Goal: Task Accomplishment & Management: Use online tool/utility

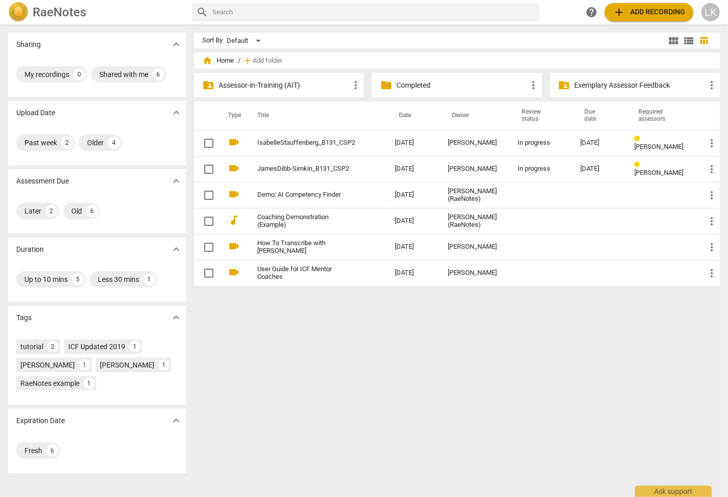
click at [398, 83] on p "Completed" at bounding box center [461, 85] width 131 height 11
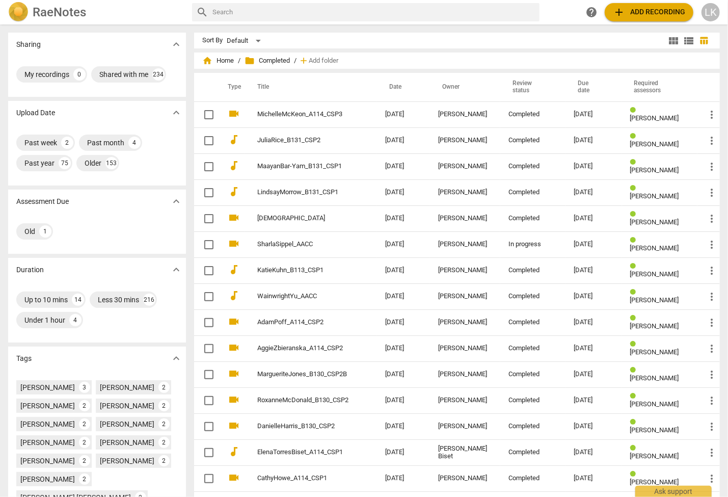
click at [296, 240] on td "SharlaSippel_AACC" at bounding box center [311, 244] width 132 height 26
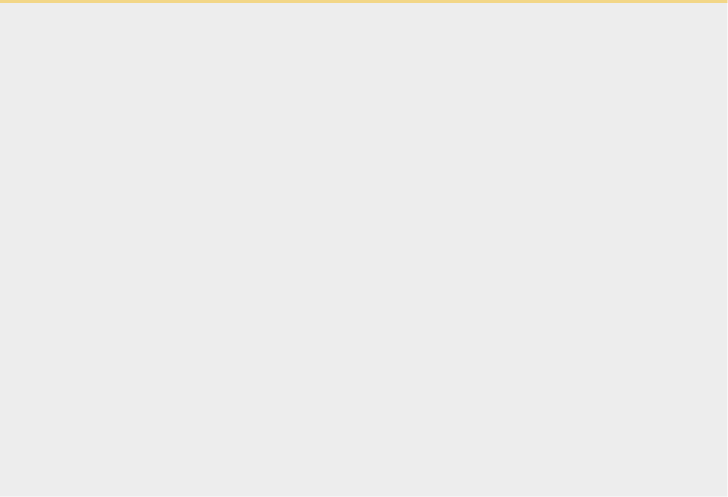
click at [296, 3] on html "Ask support" at bounding box center [364, 1] width 728 height 3
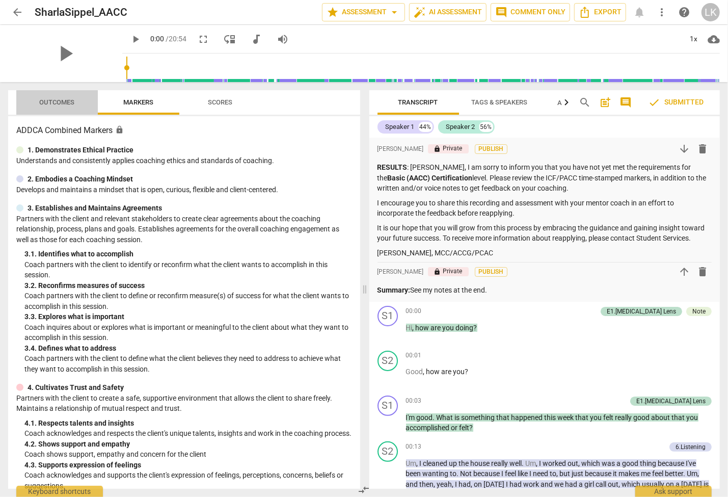
click at [44, 104] on span "Outcomes" at bounding box center [57, 102] width 35 height 8
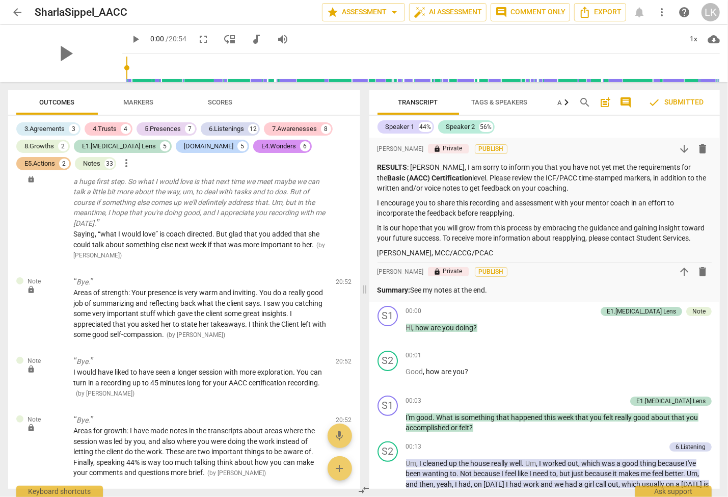
scroll to position [6717, 0]
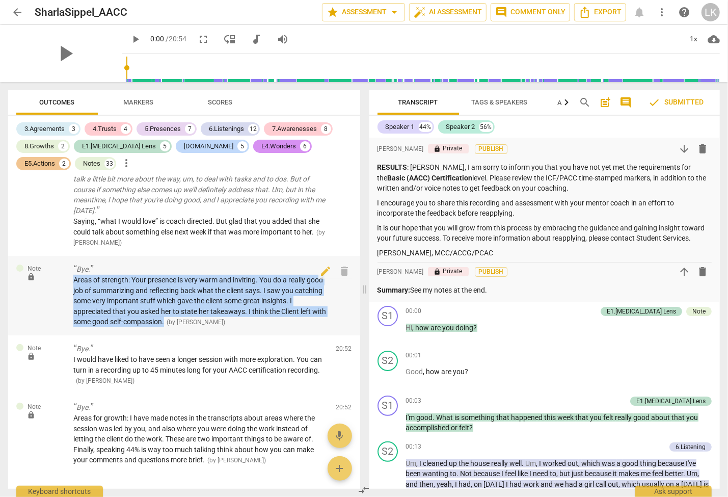
drag, startPoint x: 72, startPoint y: 246, endPoint x: 167, endPoint y: 286, distance: 102.9
click at [167, 286] on div "Note lock Bye. Areas of strength: Your presence is very warm and inviting. You …" at bounding box center [184, 295] width 352 height 79
copy span "Areas of strength: Your presence is very warm and inviting. You do a really goo…"
drag, startPoint x: 413, startPoint y: 292, endPoint x: 502, endPoint y: 289, distance: 88.7
click at [502, 289] on p "Summary: See my notes at the end." at bounding box center [544, 290] width 335 height 11
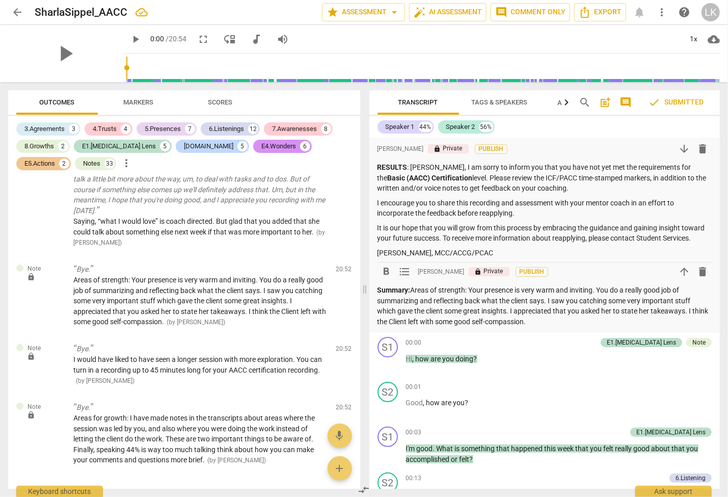
click at [537, 320] on p "Summary: Areas of strength: Your presence is very warm and inviting. You do a r…" at bounding box center [544, 306] width 335 height 42
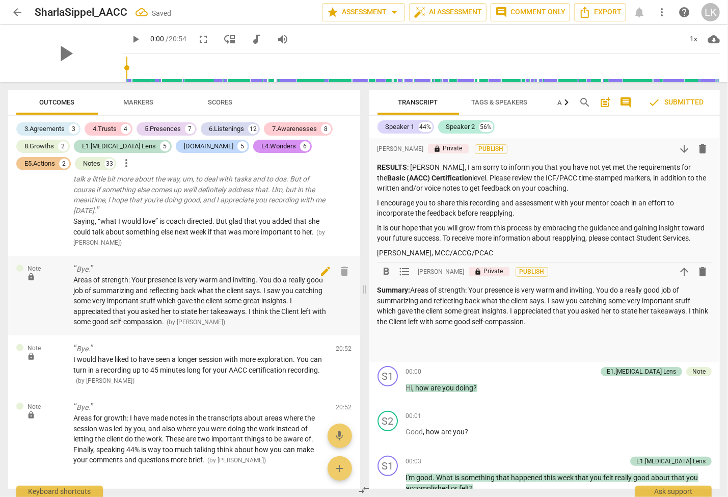
click at [344, 265] on span "delete" at bounding box center [344, 271] width 12 height 12
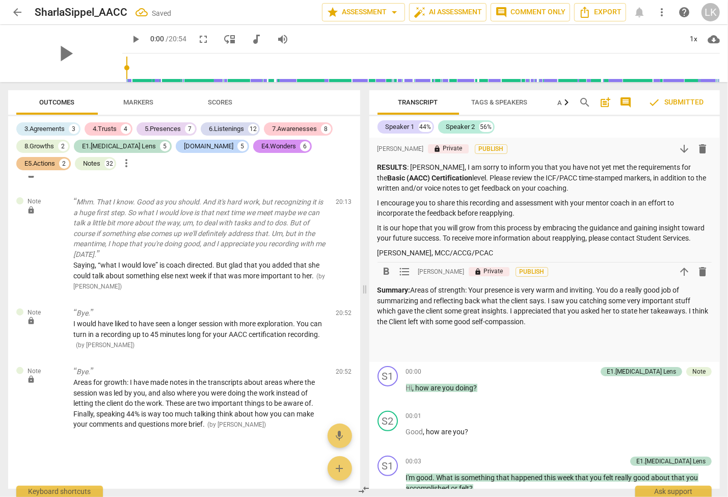
scroll to position [6638, 0]
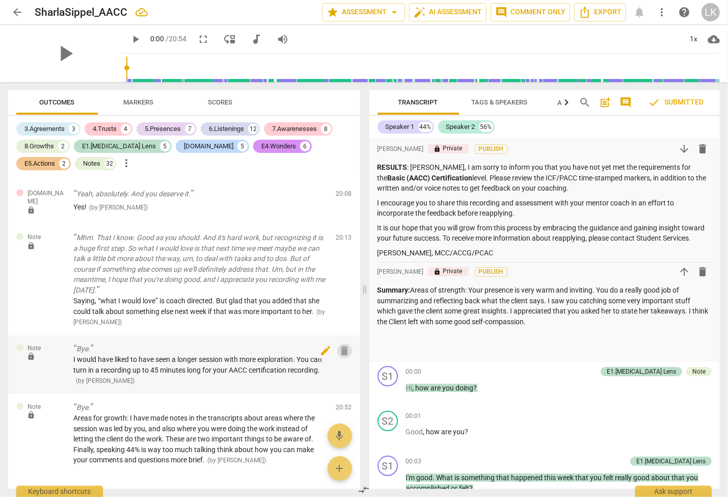
click at [343, 344] on span "delete" at bounding box center [344, 350] width 12 height 12
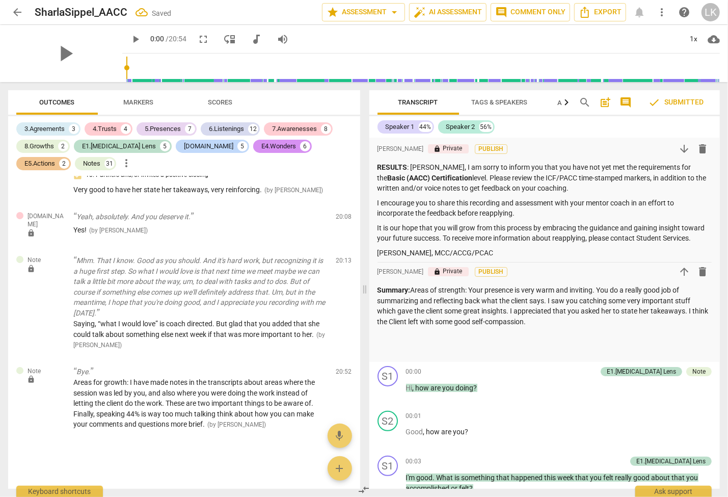
scroll to position [6579, 0]
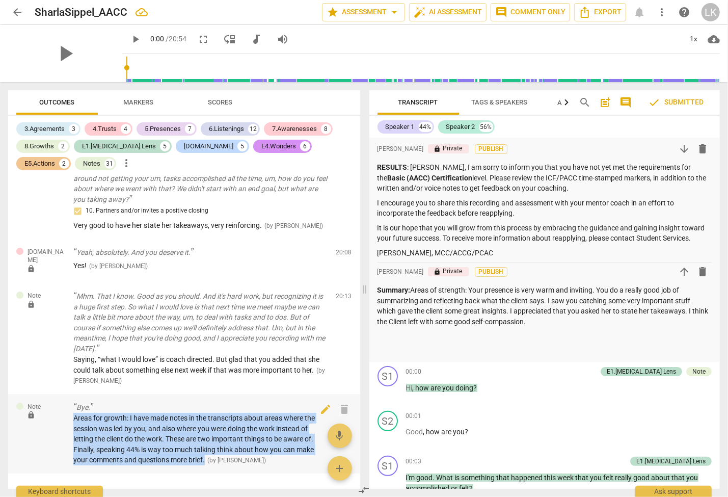
drag, startPoint x: 73, startPoint y: 384, endPoint x: 209, endPoint y: 425, distance: 142.5
click at [209, 425] on div "Note lock Bye. Areas for growth: I have made notes in the transcripts about are…" at bounding box center [184, 433] width 352 height 79
copy span "Areas for growth: I have made notes in the transcripts about areas where the se…"
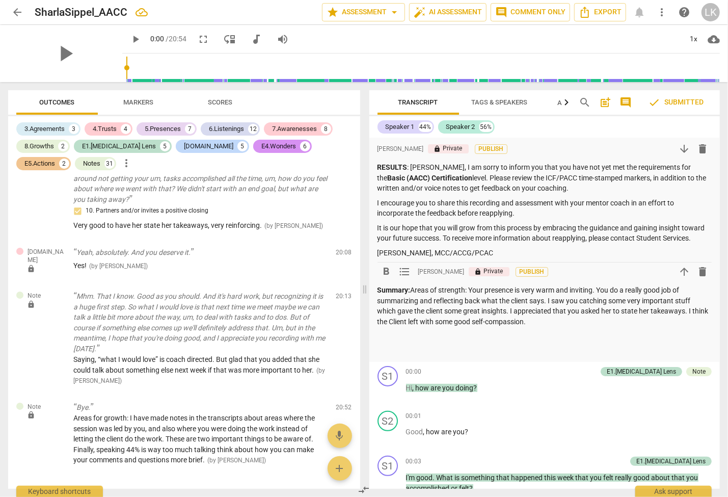
click at [547, 328] on div "Summary: Areas of strength: Your presence is very warm and inviting. You do a r…" at bounding box center [544, 320] width 335 height 71
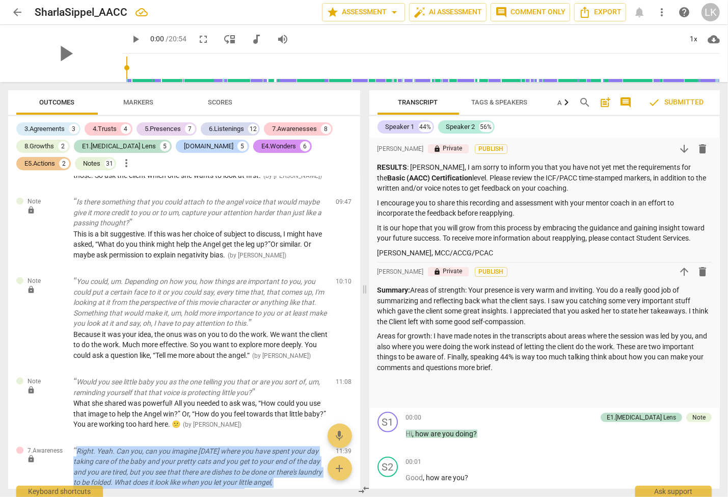
scroll to position [3468, 0]
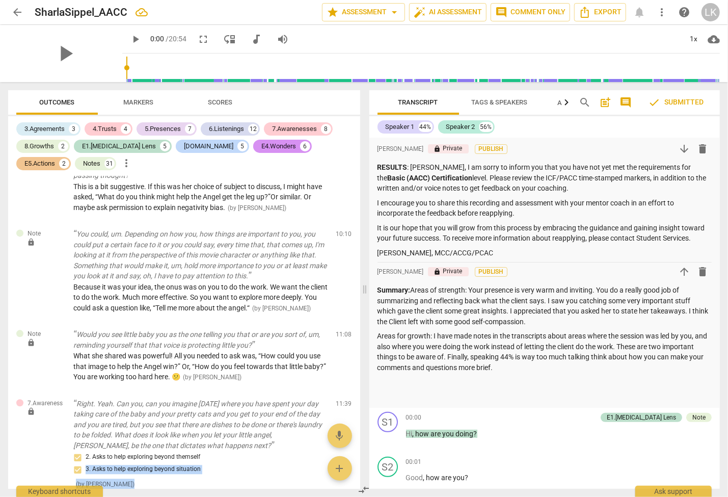
drag, startPoint x: 68, startPoint y: 190, endPoint x: 176, endPoint y: 496, distance: 324.8
click at [176, 488] on div "E1.[MEDICAL_DATA] Lens lock Hi, how are you doing? 1. Checks readiness/invites …" at bounding box center [184, 332] width 352 height 312
click at [89, 281] on p "You could, um. Depending on how you, how things are important to you, you could…" at bounding box center [200, 255] width 255 height 52
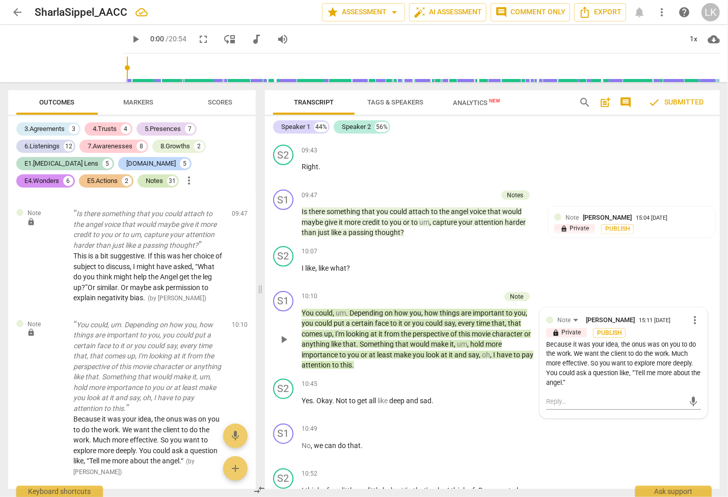
scroll to position [2556, 0]
click at [138, 180] on div "Notes 31" at bounding box center [158, 180] width 41 height 13
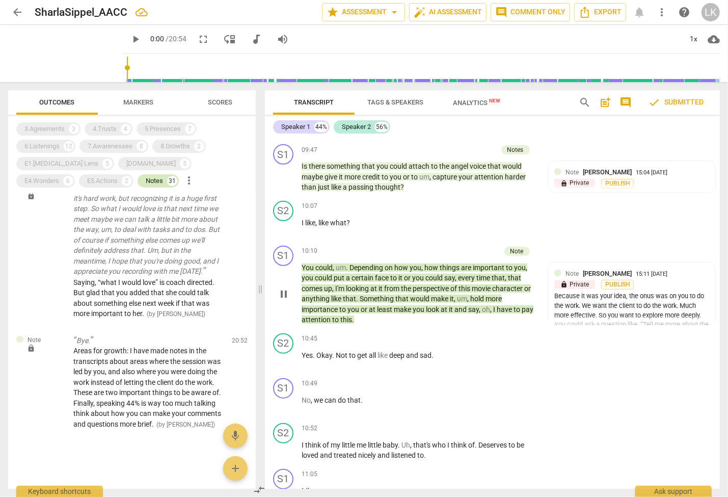
scroll to position [2522, 0]
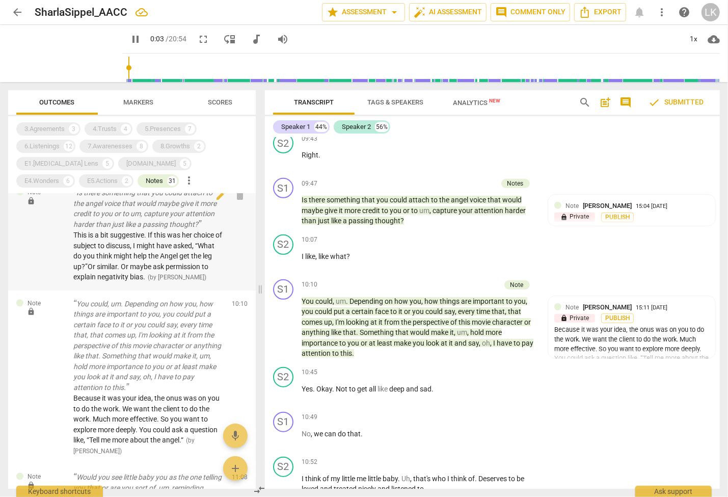
click at [161, 255] on span "This is a bit suggestive. If this was her choice of subject to discuss, I might…" at bounding box center [147, 256] width 149 height 50
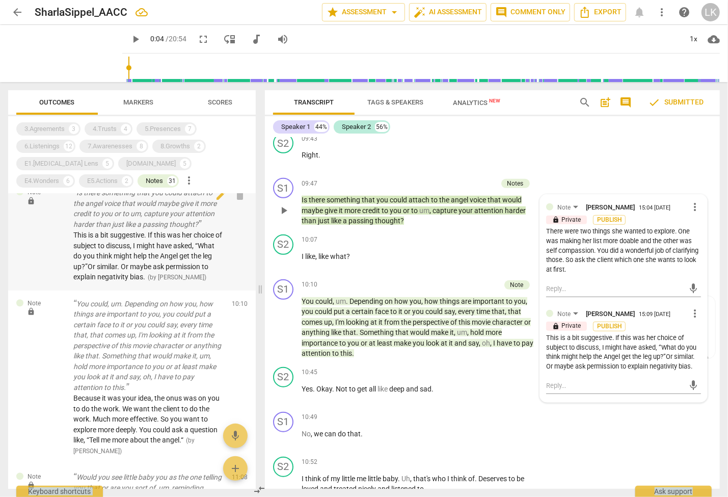
click at [161, 255] on span "This is a bit suggestive. If this was her choice of subject to discuss, I might…" at bounding box center [147, 256] width 149 height 50
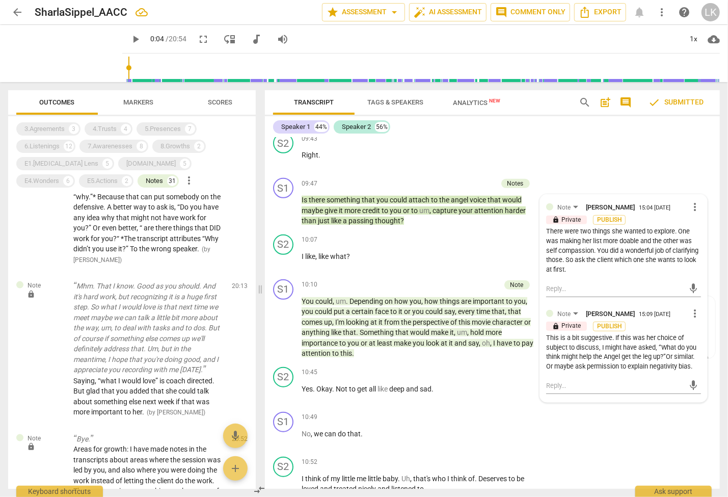
scroll to position [3065, 0]
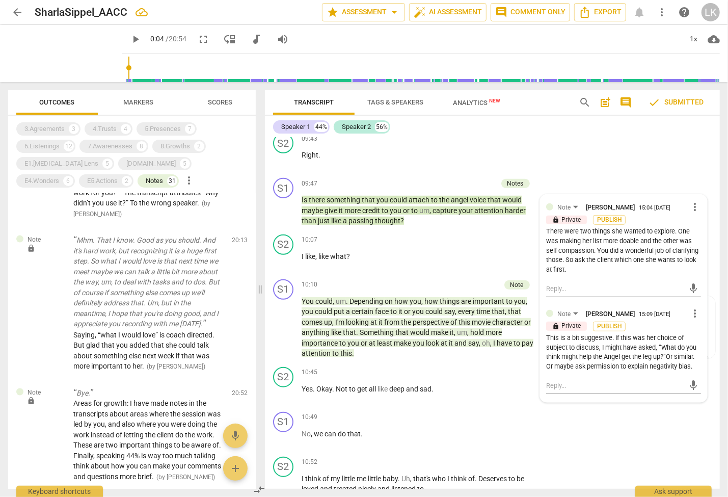
drag, startPoint x: 72, startPoint y: 208, endPoint x: 124, endPoint y: 496, distance: 292.4
click at [124, 488] on div "Note lock Hi, how are you doing? Nice, happy tone of voice. 😊 ( by [PERSON_NAME…" at bounding box center [132, 341] width 248 height 295
copy div
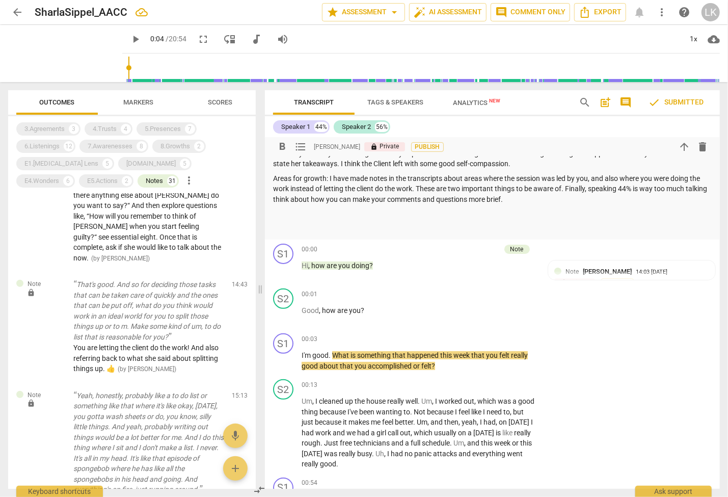
scroll to position [0, 0]
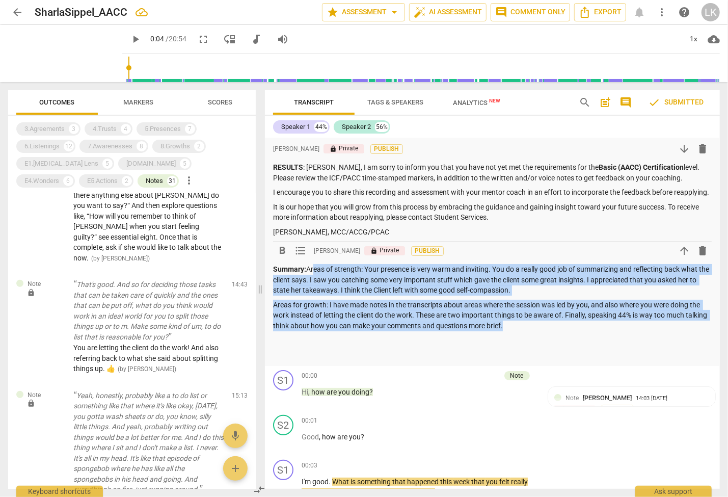
drag, startPoint x: 309, startPoint y: 270, endPoint x: 515, endPoint y: 325, distance: 213.5
click at [515, 325] on div "Summary: Areas of strength: Your presence is very warm and inviting. You do a r…" at bounding box center [492, 312] width 439 height 96
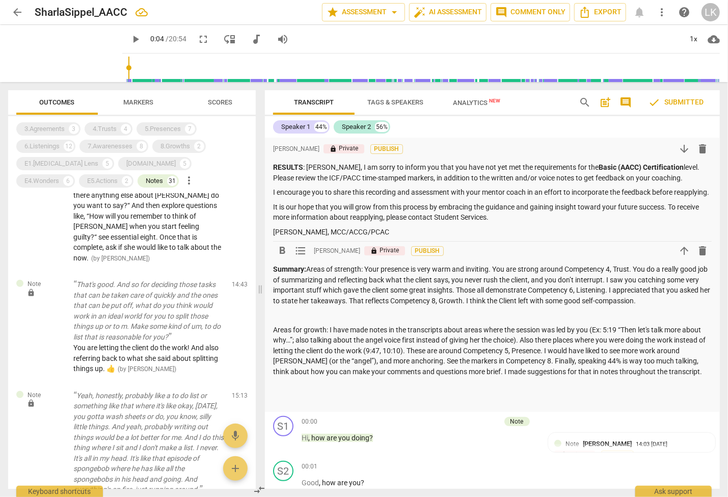
click at [508, 311] on p at bounding box center [492, 315] width 439 height 11
click at [502, 313] on p at bounding box center [492, 315] width 439 height 11
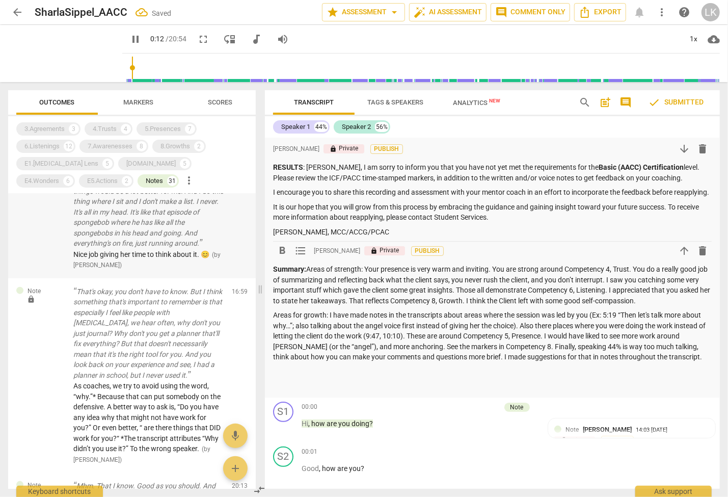
scroll to position [3065, 0]
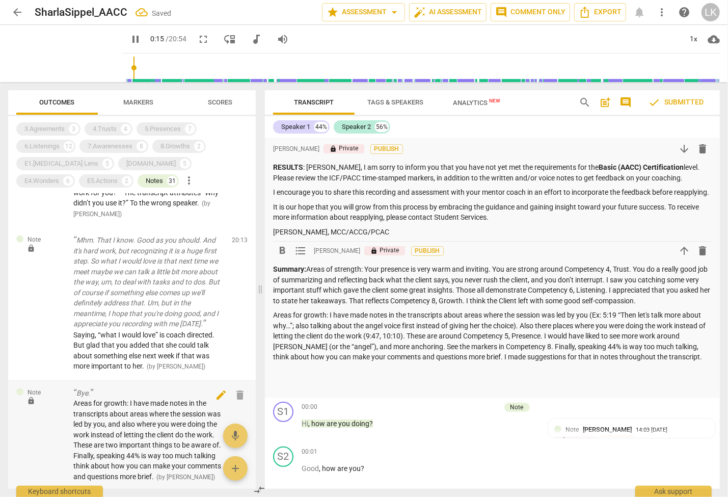
click at [239, 389] on span "delete" at bounding box center [240, 395] width 12 height 12
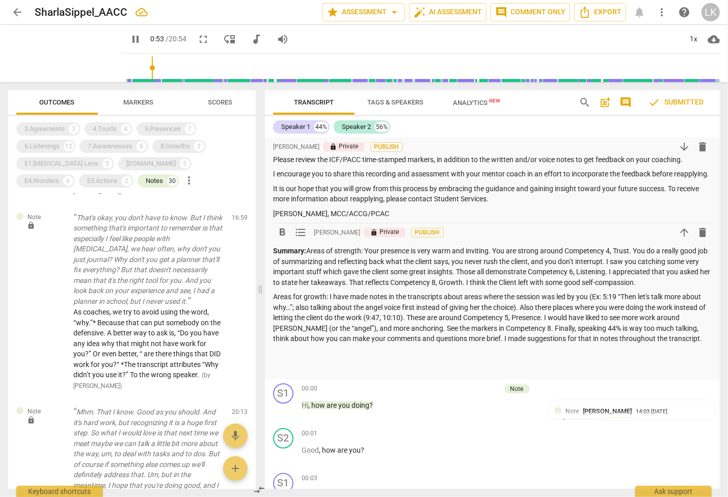
scroll to position [0, 0]
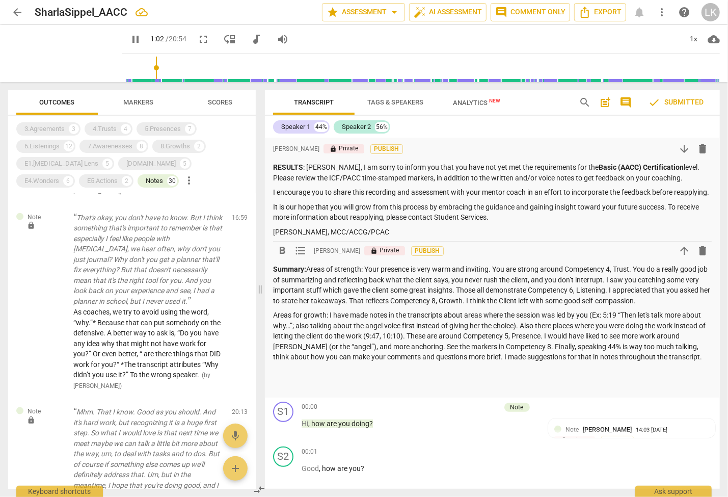
click at [294, 323] on p "Areas for growth: I have made notes in the transcripts about areas where the se…" at bounding box center [492, 336] width 439 height 52
type input "64"
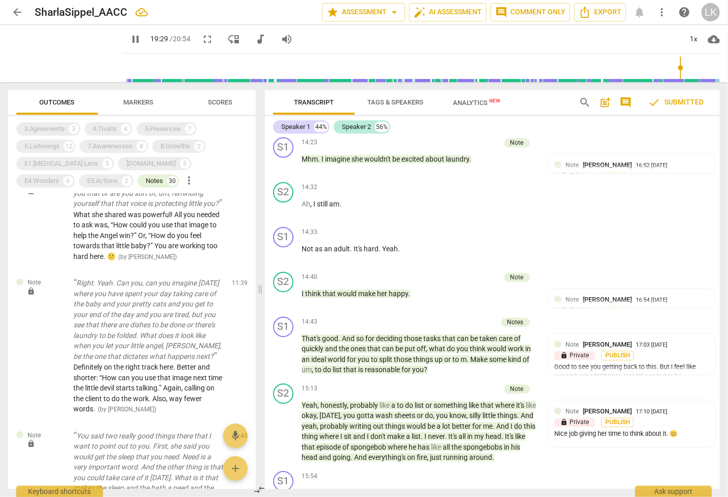
scroll to position [4511, 0]
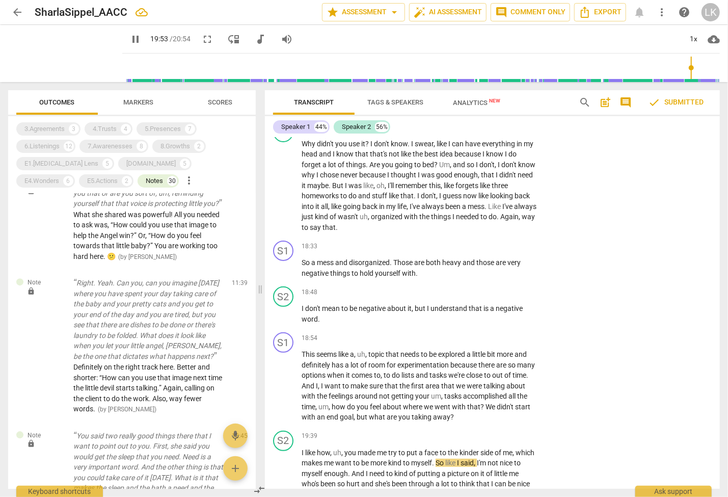
type input "1194"
